Goal: Information Seeking & Learning: Learn about a topic

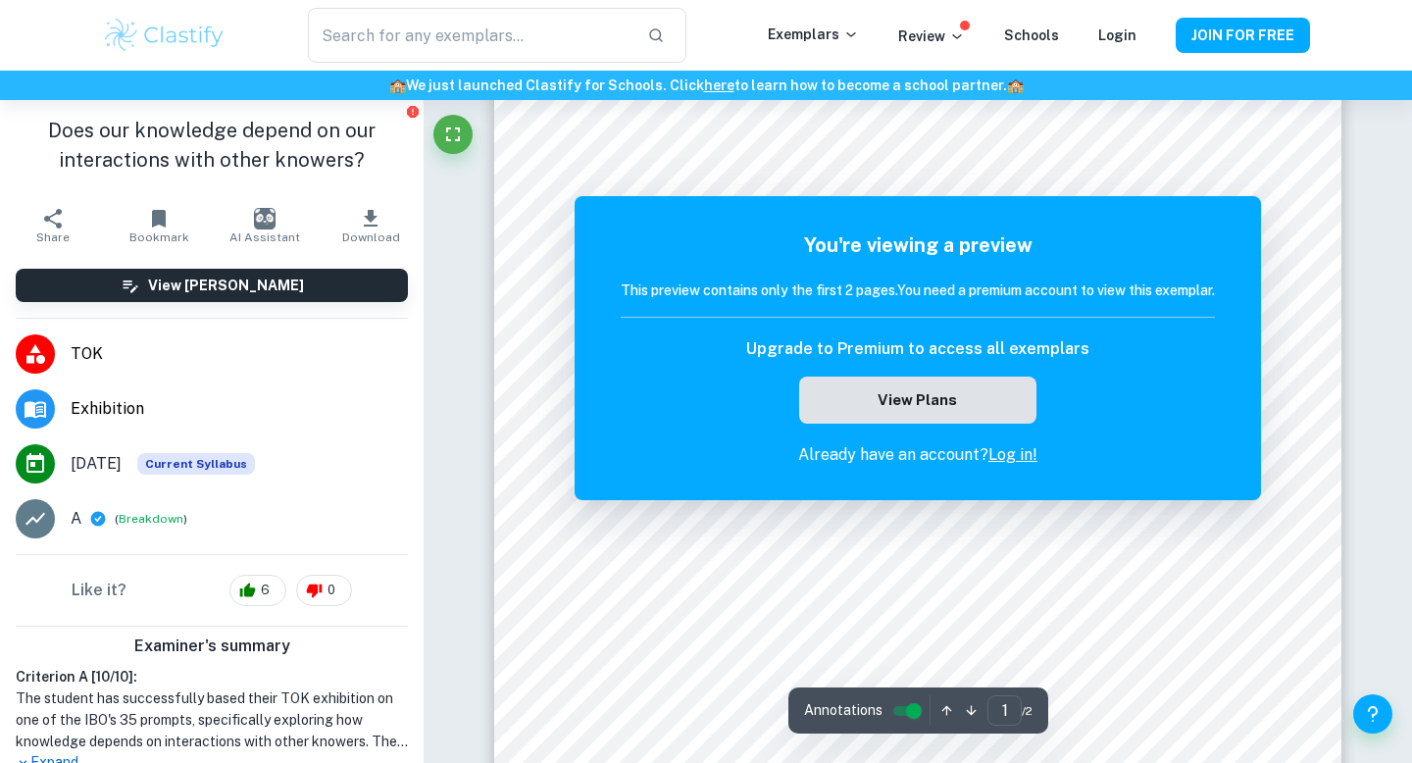
scroll to position [372, 0]
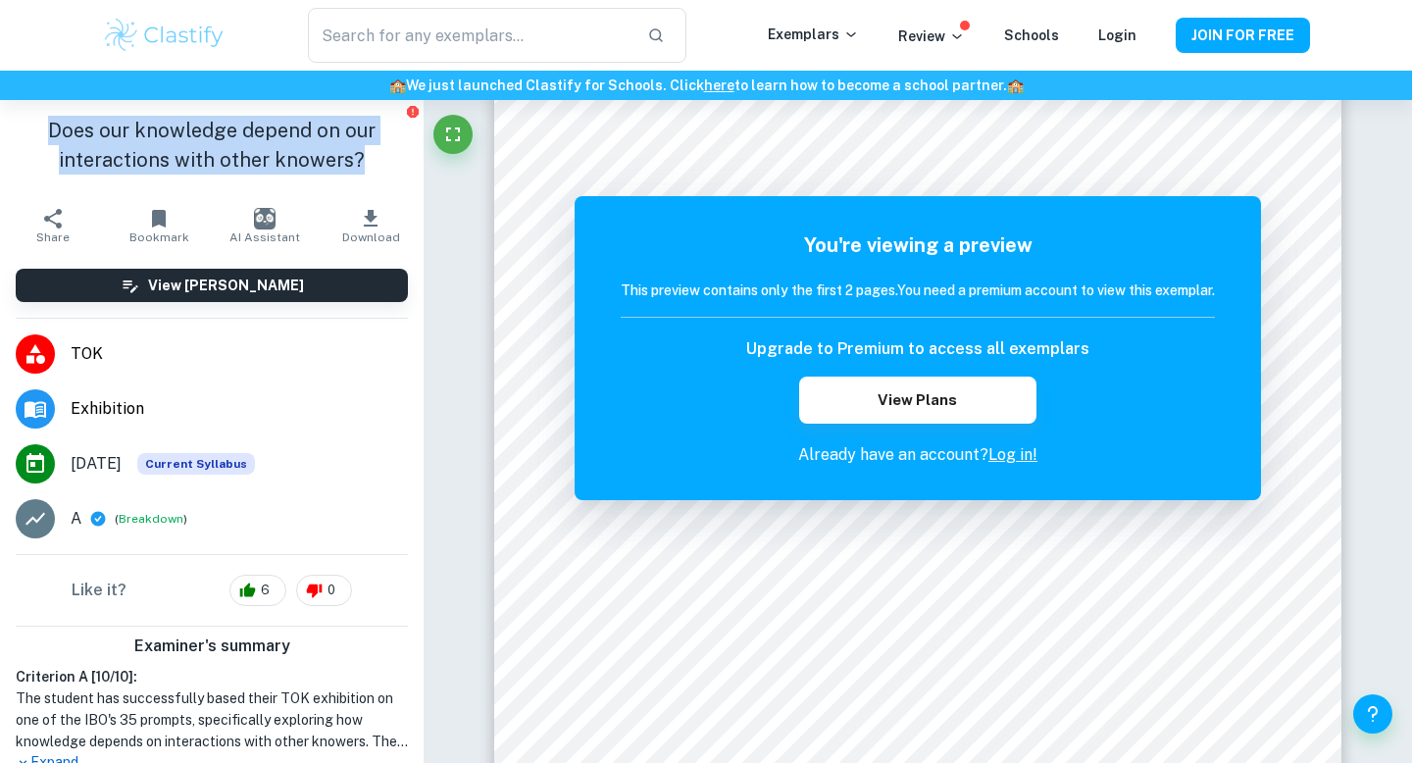
drag, startPoint x: 386, startPoint y: 155, endPoint x: 27, endPoint y: 120, distance: 360.7
click at [27, 120] on h1 "Does our knowledge depend on our interactions with other knowers?" at bounding box center [212, 145] width 392 height 59
copy h1 "Does our knowledge depend on our interactions with other knowers?"
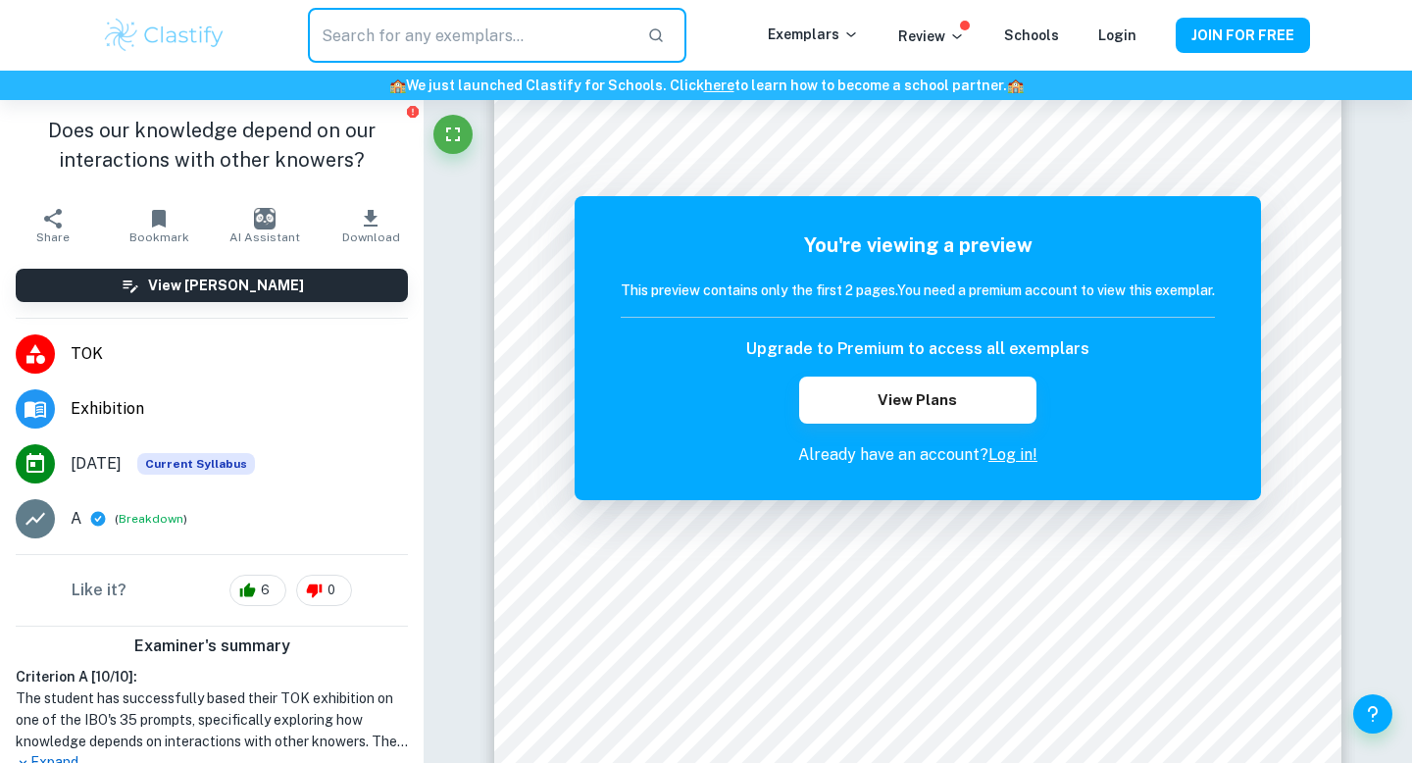
click at [375, 25] on input "text" at bounding box center [470, 35] width 324 height 55
paste input "Does our knowledge depend on our interactions with other knowers?"
type input "Does our knowledge depend on our interactions with other knowers?"
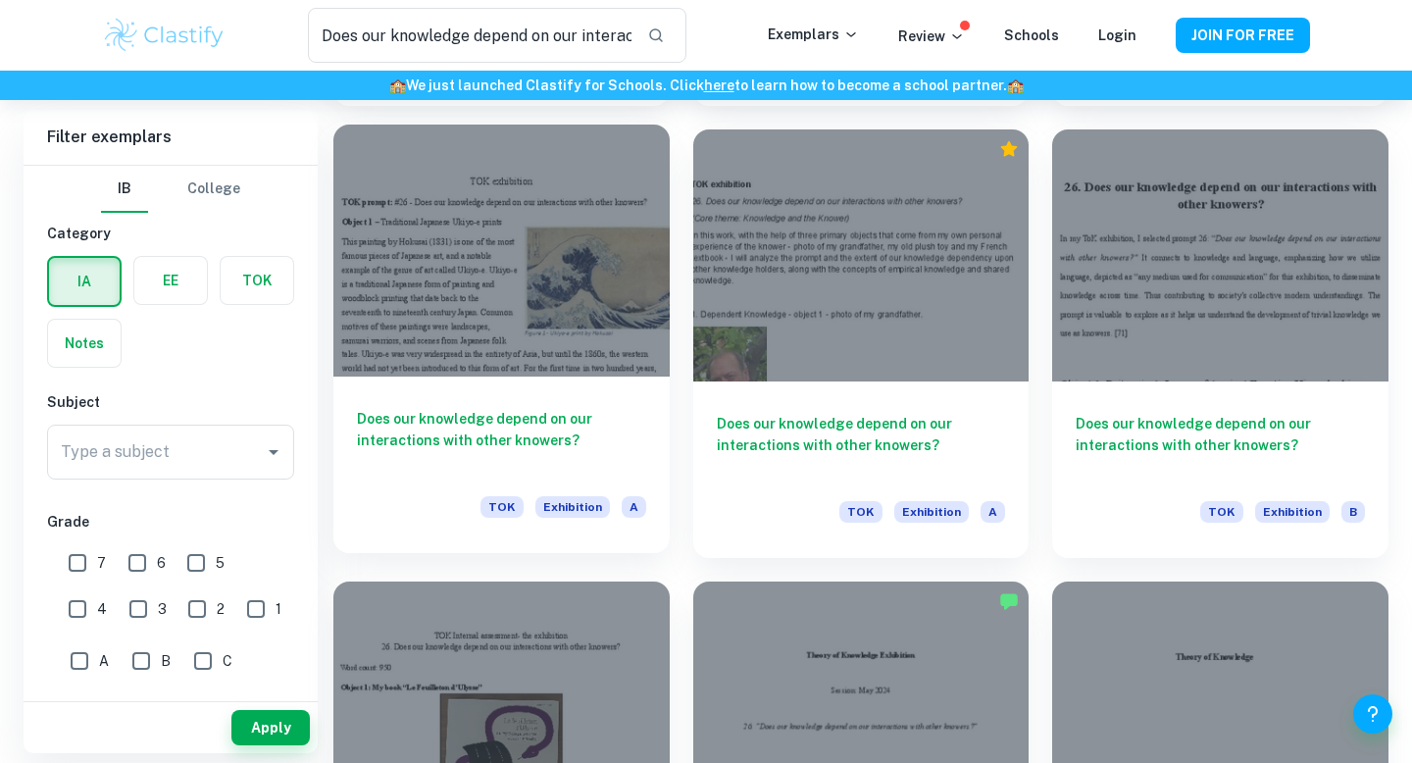
scroll to position [1895, 0]
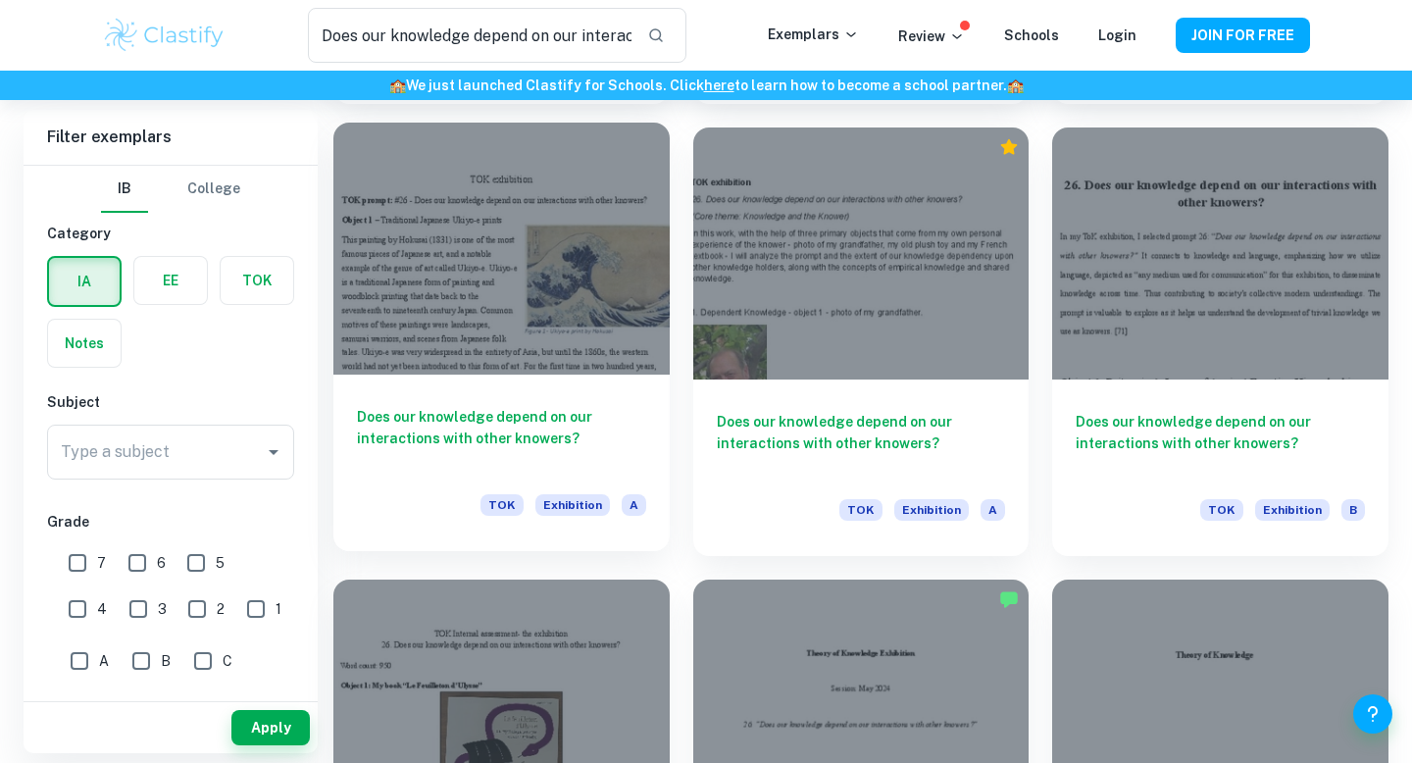
click at [564, 349] on div at bounding box center [501, 249] width 336 height 252
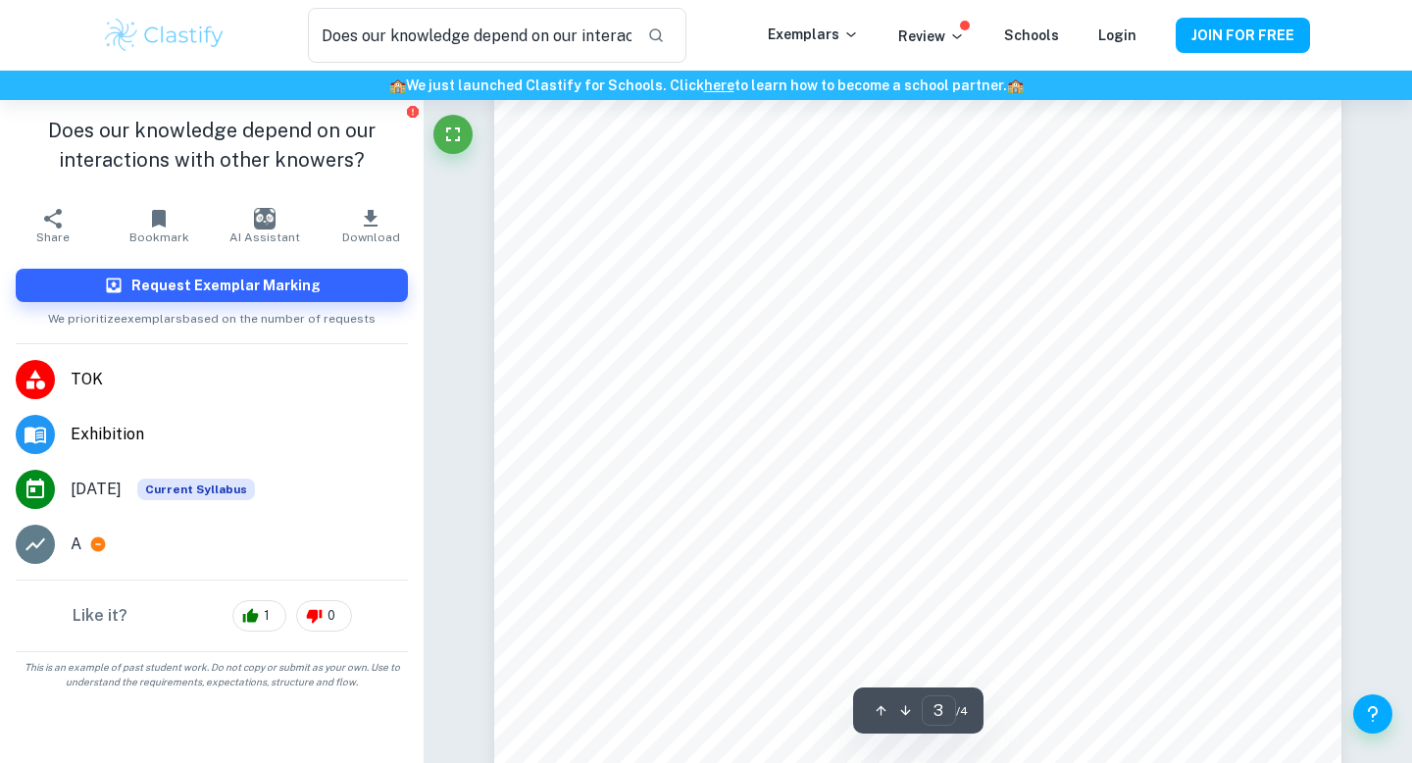
scroll to position [3101, 0]
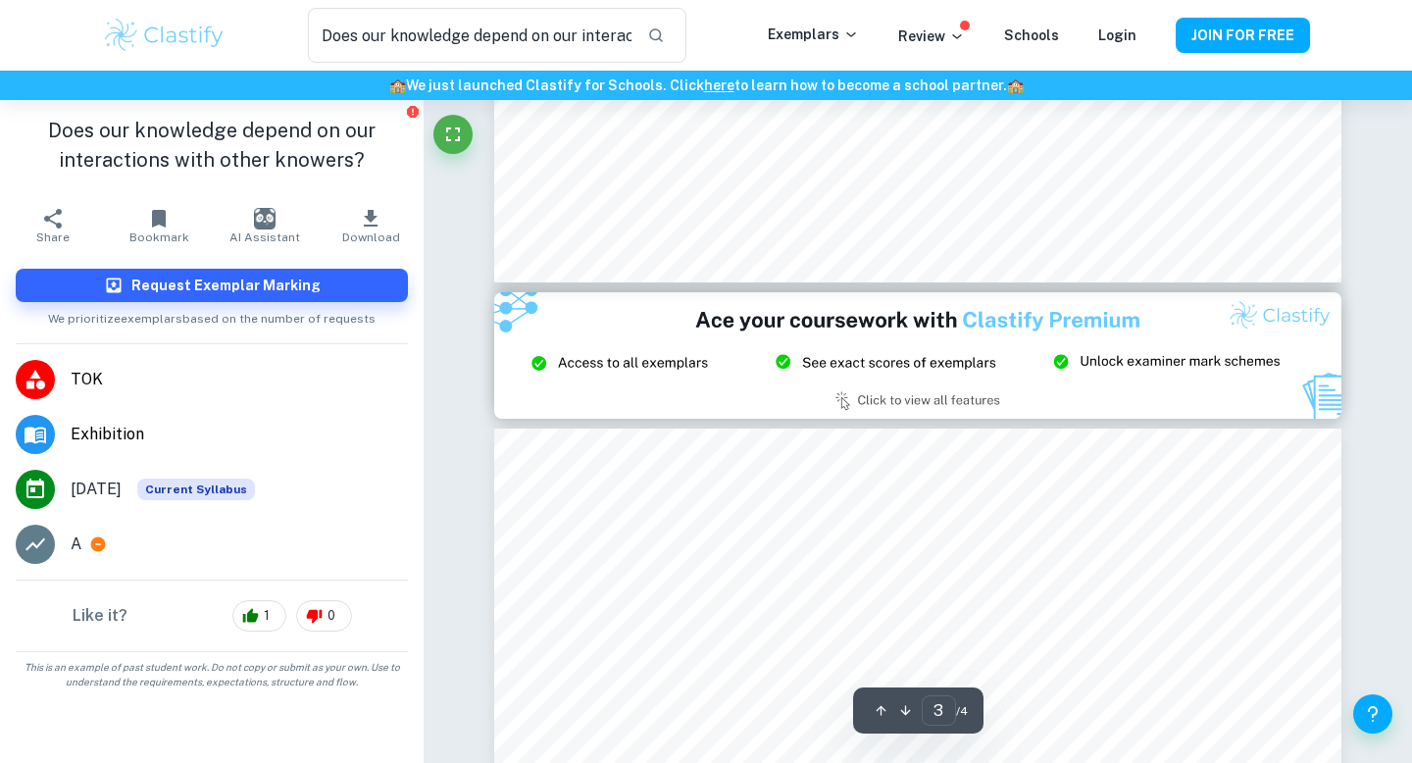
type input "2"
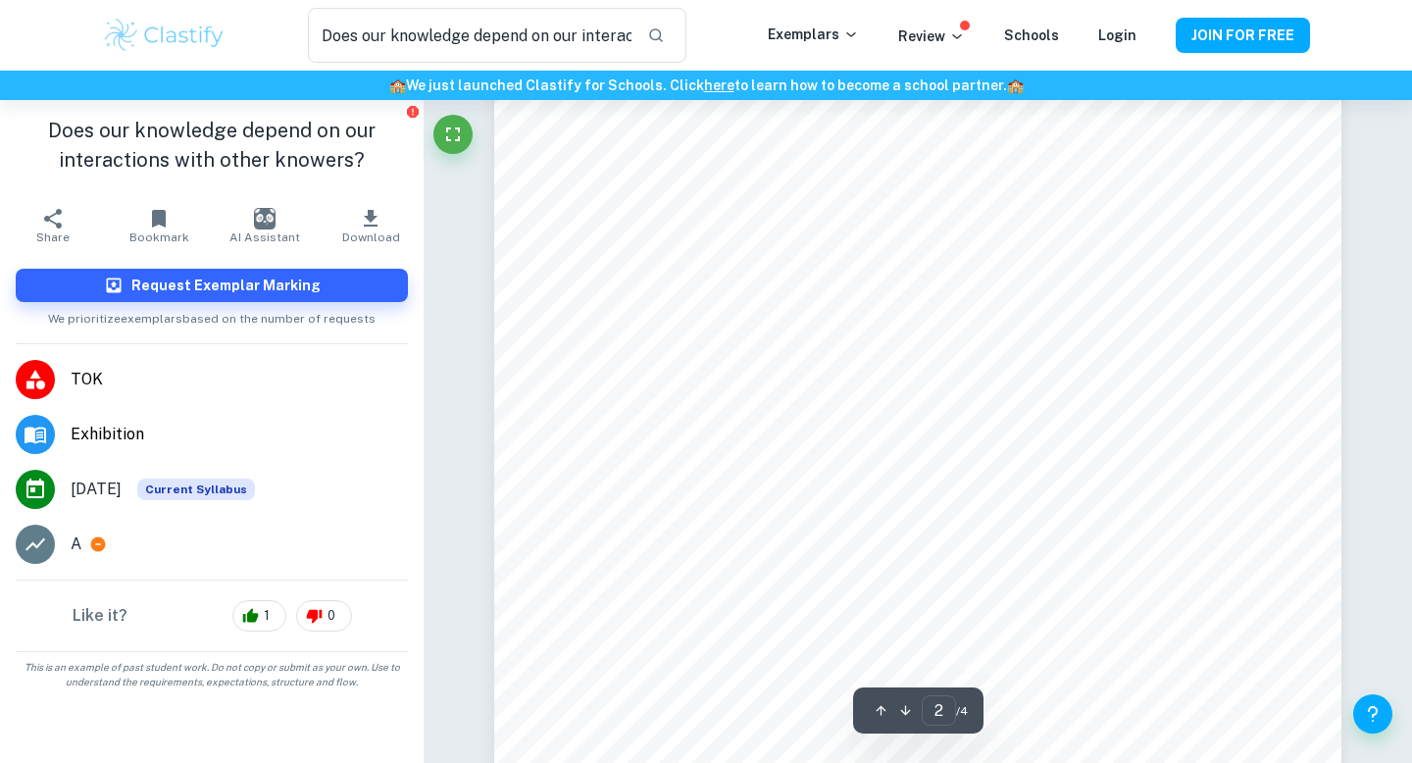
scroll to position [1836, 0]
click at [25, 541] on icon at bounding box center [36, 545] width 24 height 24
